Goal: Information Seeking & Learning: Learn about a topic

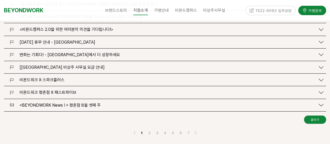
scroll to position [653, 0]
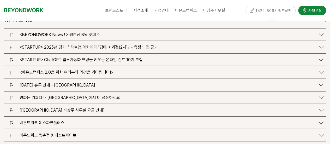
click at [66, 108] on span "[[GEOGRAPHIC_DATA] 비상주 사무실 요금 안내]" at bounding box center [62, 110] width 85 height 5
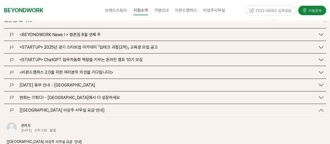
scroll to position [600, 0]
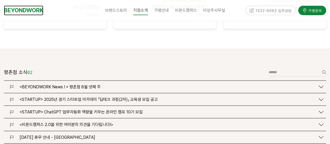
click at [25, 9] on link "BEYONDWORK" at bounding box center [23, 10] width 39 height 10
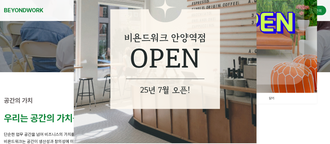
scroll to position [104, 0]
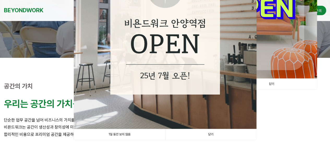
click at [213, 134] on link "닫기" at bounding box center [210, 134] width 91 height 11
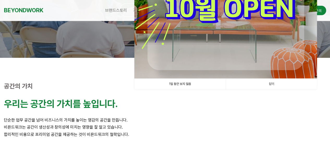
click at [283, 84] on link "닫기" at bounding box center [271, 84] width 91 height 11
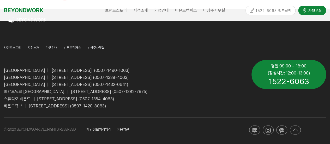
scroll to position [1227, 0]
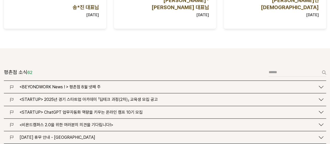
scroll to position [621, 0]
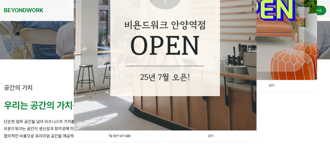
scroll to position [157, 0]
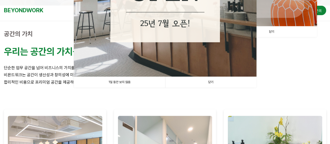
click at [209, 82] on link "닫기" at bounding box center [210, 82] width 91 height 11
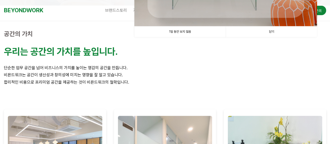
click at [267, 29] on link "닫기" at bounding box center [271, 31] width 91 height 11
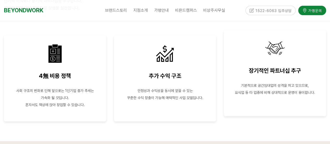
scroll to position [862, 0]
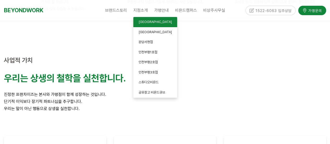
click at [147, 22] on span "[GEOGRAPHIC_DATA]" at bounding box center [155, 22] width 33 height 4
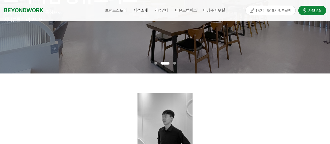
scroll to position [52, 0]
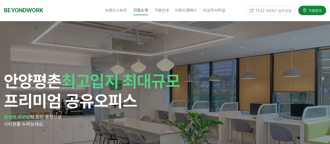
click at [303, 92] on h1 "안양 평촌 최고입지 최대규모 프리미엄 공유오피스" at bounding box center [165, 91] width 322 height 40
